Goal: Task Accomplishment & Management: Manage account settings

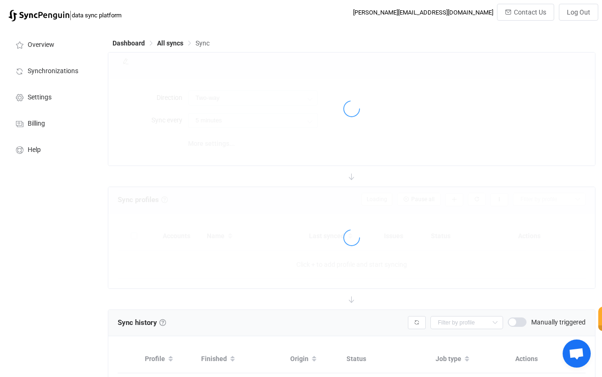
click at [301, 34] on div "Dashboard All syncs Sync Sync sharing Direction Two-way Two-way A B B A Sync ev…" at bounding box center [352, 237] width 498 height 422
click at [169, 46] on span "All syncs" at bounding box center [170, 42] width 26 height 7
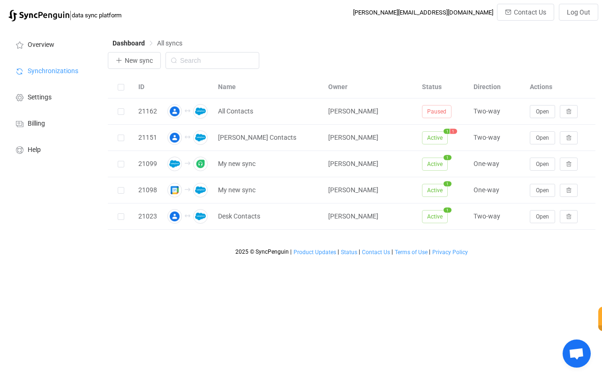
click at [381, 36] on div "Dashboard All syncs New sync ID Name Owner Status Direction Actions 21162 All C…" at bounding box center [352, 143] width 498 height 234
click at [414, 58] on div "New sync" at bounding box center [351, 63] width 487 height 22
click at [372, 42] on div "Dashboard All syncs" at bounding box center [351, 45] width 487 height 14
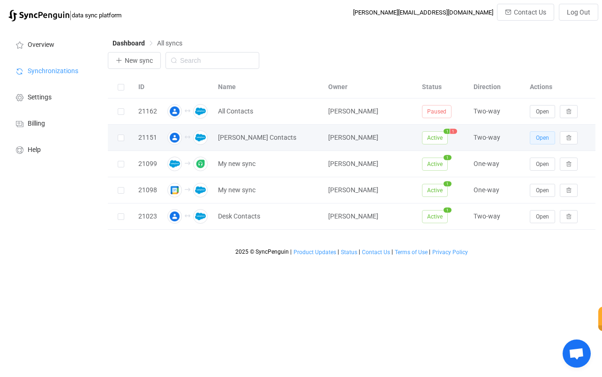
click at [543, 138] on span "Open" at bounding box center [541, 137] width 13 height 7
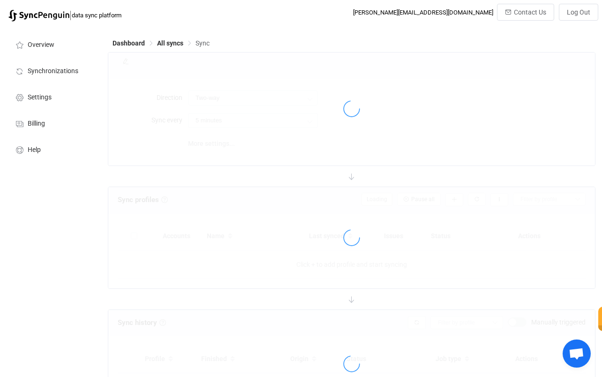
type input "10 minutes"
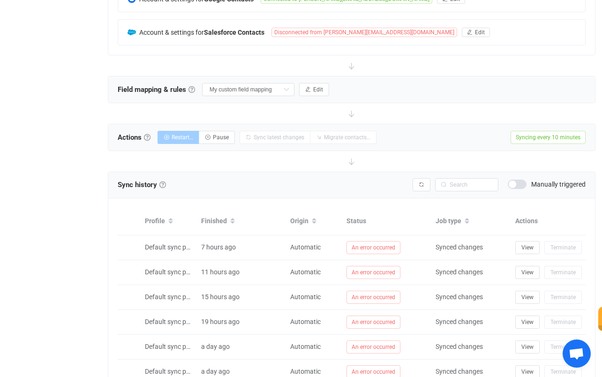
scroll to position [91, 0]
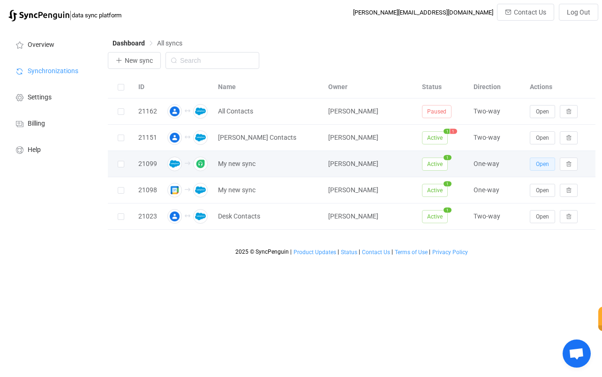
click at [540, 166] on span "Open" at bounding box center [541, 164] width 13 height 7
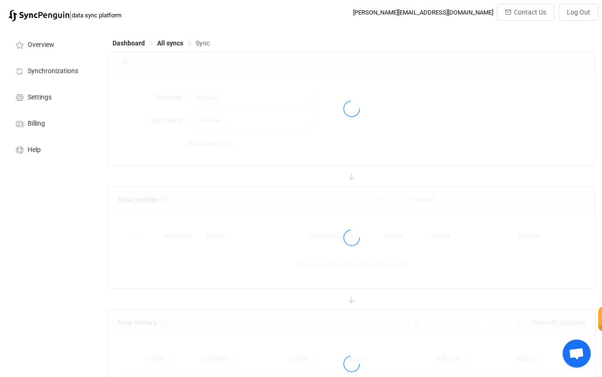
type input "Salesforce → Freshdesk"
type input "10 minutes"
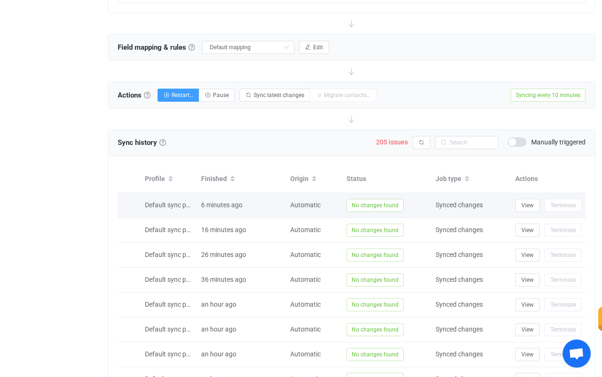
scroll to position [278, 0]
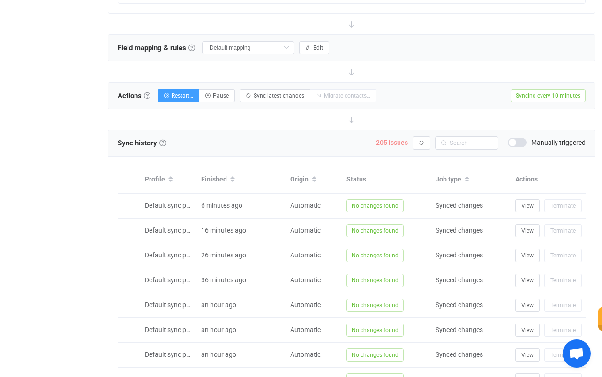
click at [387, 143] on span "205 issues" at bounding box center [392, 142] width 32 height 7
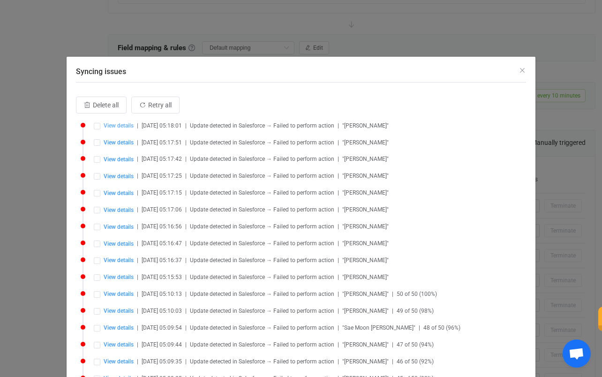
click at [129, 126] on span "View details" at bounding box center [119, 125] width 30 height 7
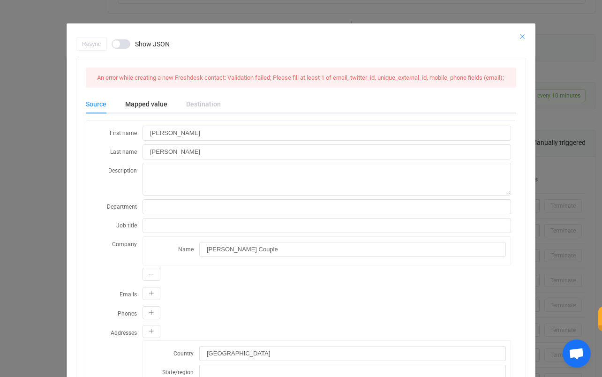
click at [519, 37] on icon "Close" at bounding box center [521, 36] width 7 height 7
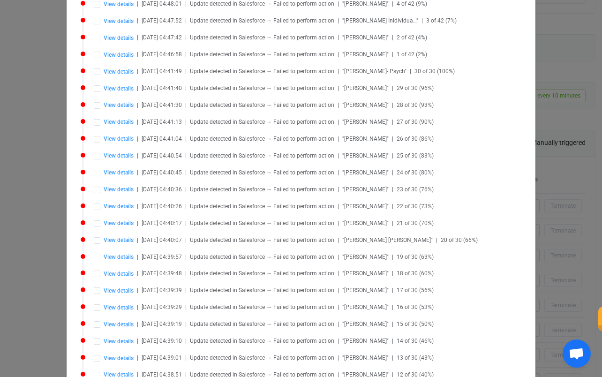
scroll to position [1769, 0]
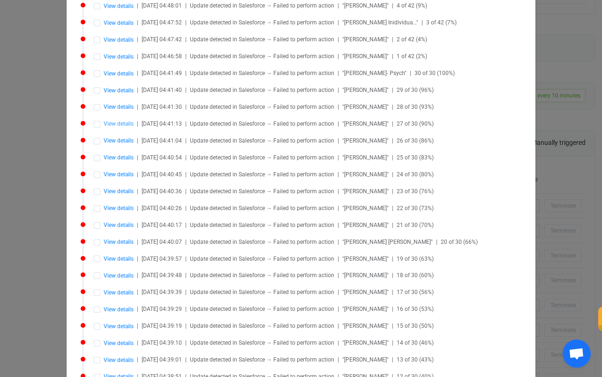
click at [110, 120] on span "View details" at bounding box center [119, 123] width 30 height 7
type input "[PERSON_NAME]"
type input "003al00000RkRpCAAV"
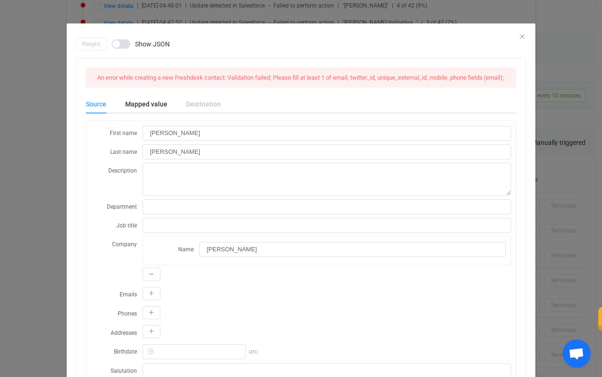
scroll to position [0, 0]
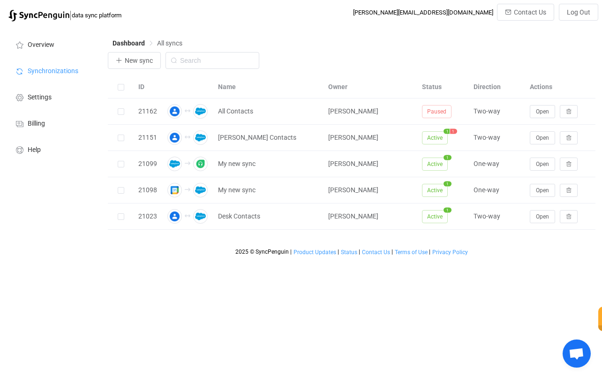
click at [342, 21] on div "| data sync platform [PERSON_NAME][EMAIL_ADDRESS][DOMAIN_NAME] Contact Us Log O…" at bounding box center [301, 15] width 594 height 22
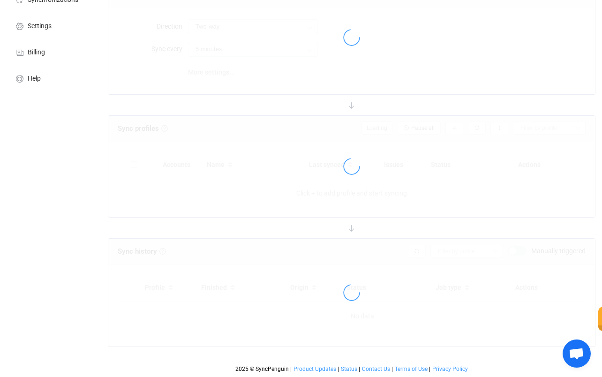
type input "Salesforce → Freshdesk"
type input "10 minutes"
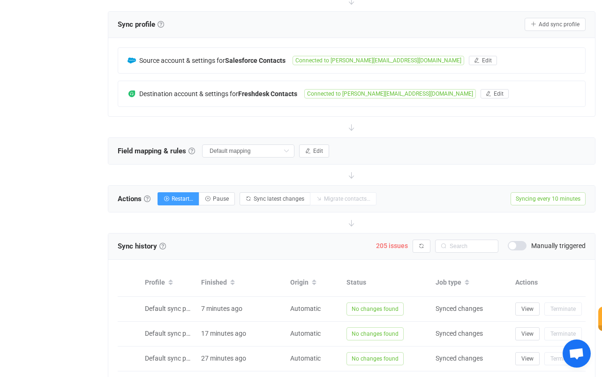
scroll to position [180, 0]
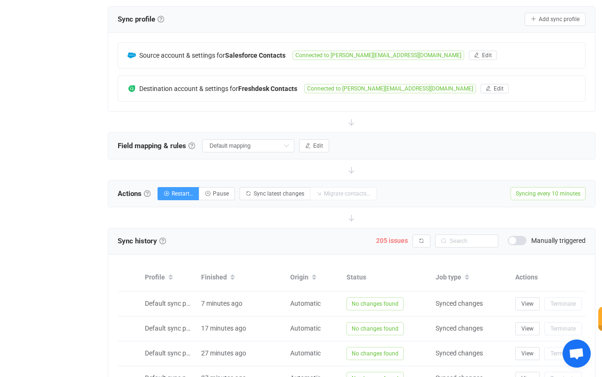
click at [402, 234] on div "205 issues Syncing issues Manually triggered" at bounding box center [480, 240] width 209 height 13
click at [395, 241] on span "205 issues" at bounding box center [392, 240] width 32 height 7
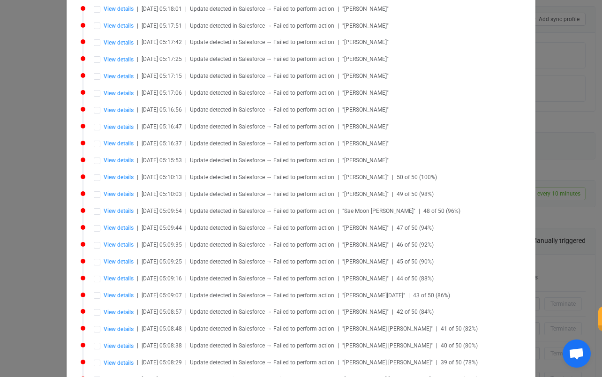
scroll to position [186, 0]
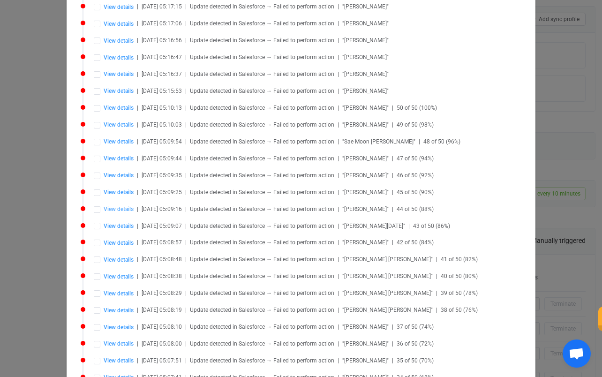
click at [117, 206] on span "View details" at bounding box center [119, 209] width 30 height 7
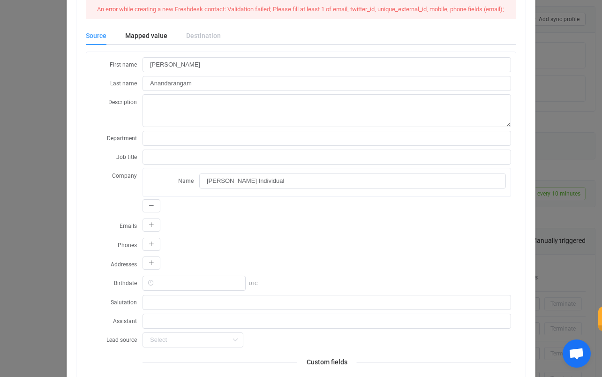
scroll to position [67, 0]
click at [93, 45] on div "Source" at bounding box center [101, 36] width 30 height 19
click at [152, 44] on div "Mapped value" at bounding box center [146, 36] width 61 height 19
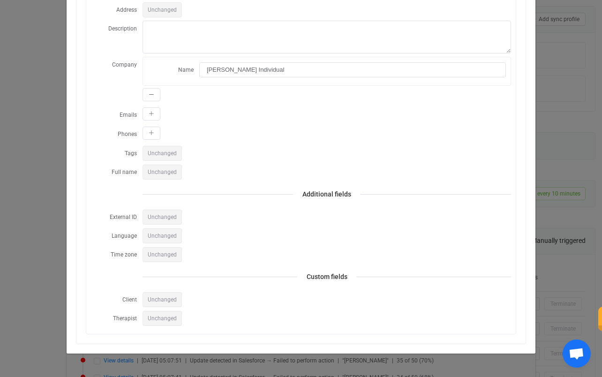
scroll to position [0, 0]
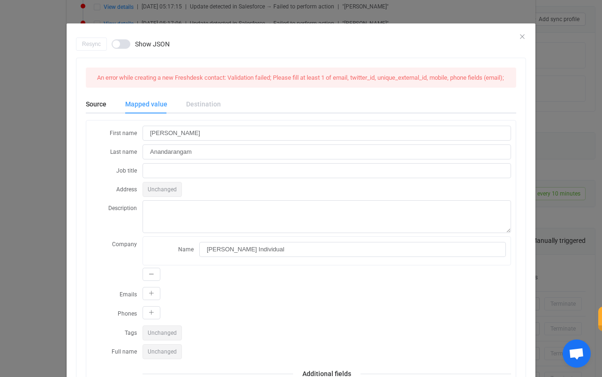
click at [514, 33] on div "dialog" at bounding box center [301, 30] width 468 height 14
click at [523, 36] on div "dialog" at bounding box center [301, 30] width 468 height 14
click at [92, 111] on div "Source" at bounding box center [101, 104] width 30 height 19
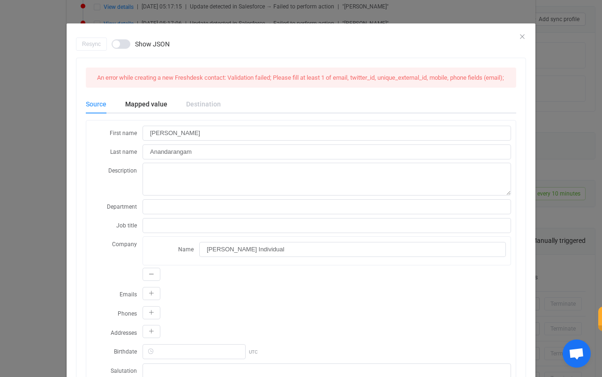
click at [513, 37] on div "dialog" at bounding box center [301, 30] width 468 height 14
click at [518, 36] on icon "Close" at bounding box center [521, 36] width 7 height 7
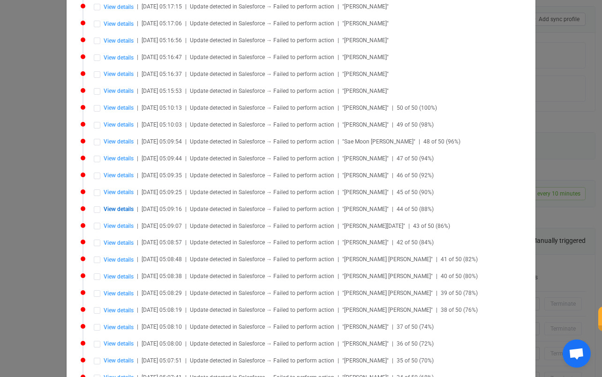
click at [562, 33] on div "Syncing issues Delete all Retry all View details | [DATE] 05:18:01 | Update det…" at bounding box center [301, 188] width 602 height 377
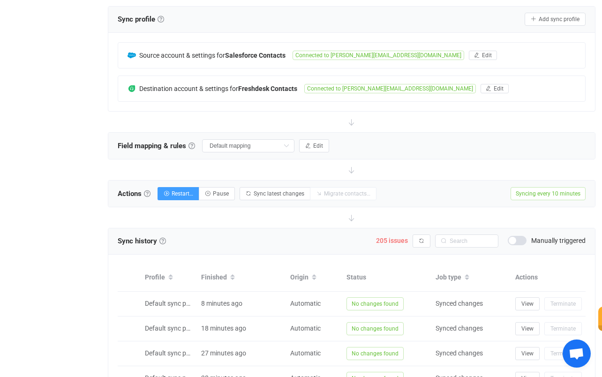
click at [452, 21] on div "Sync profile Sync profile A sync profile represents a single pair of contact li…" at bounding box center [352, 19] width 468 height 14
click at [348, 12] on div "Sync profile Sync profile A sync profile represents a single pair of contact li…" at bounding box center [352, 19] width 468 height 14
